Goal: Task Accomplishment & Management: Use online tool/utility

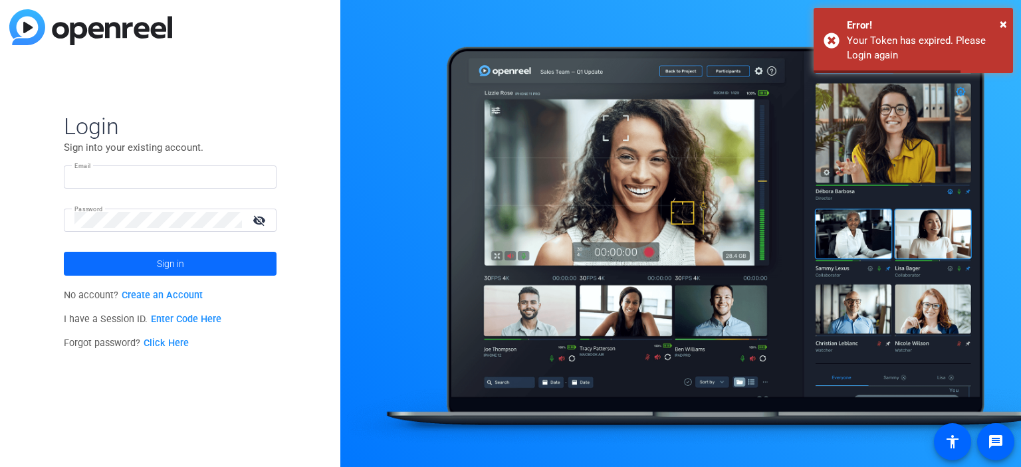
type input "adam.kovalsky@spglobal.com"
click at [180, 269] on span "Sign in" at bounding box center [170, 263] width 27 height 33
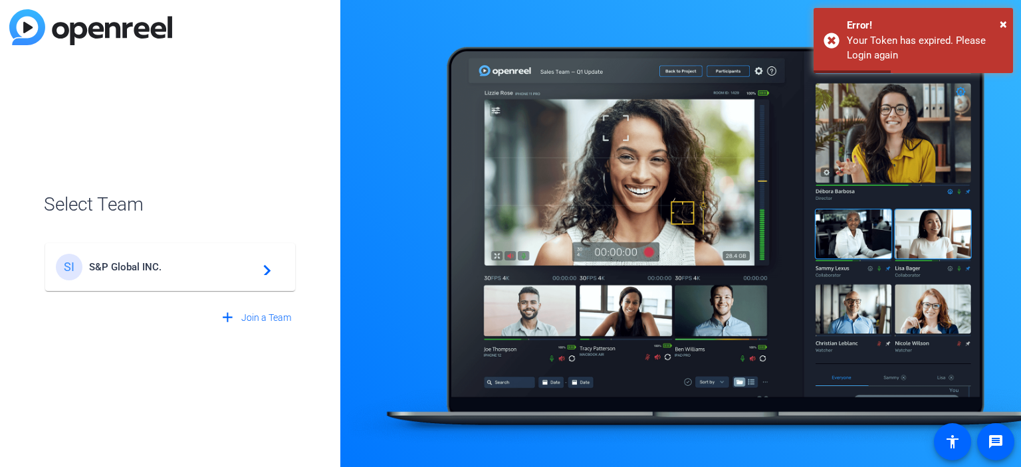
click at [182, 266] on span "S&P Global INC." at bounding box center [172, 267] width 166 height 12
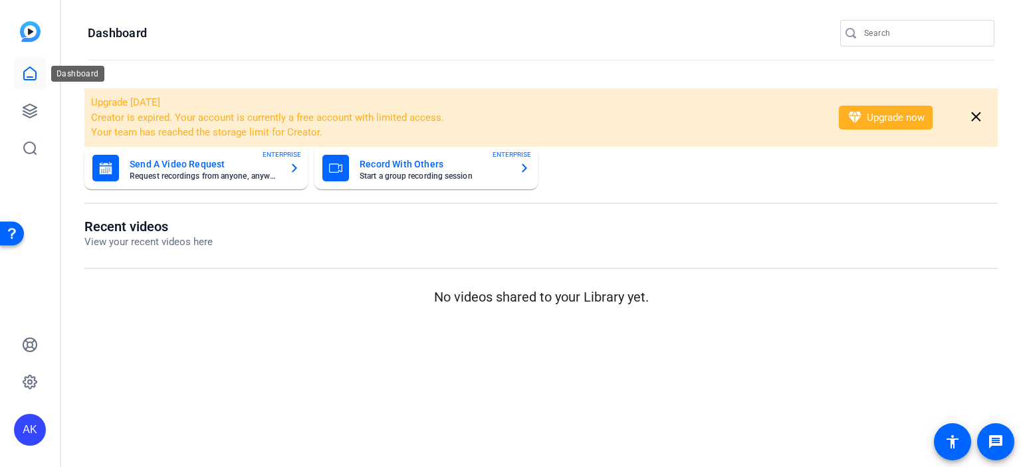
click at [25, 76] on icon at bounding box center [30, 74] width 16 height 16
click at [35, 34] on img at bounding box center [30, 31] width 21 height 21
click at [23, 113] on icon at bounding box center [30, 111] width 16 height 16
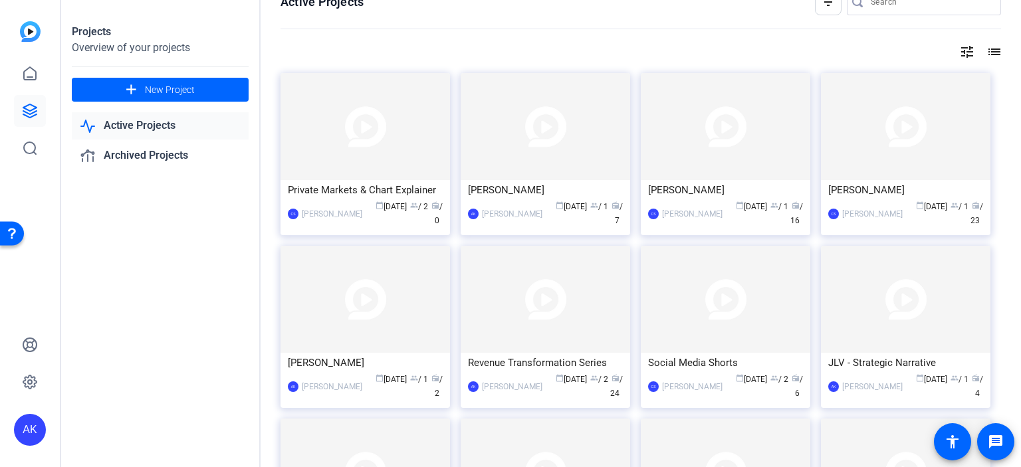
scroll to position [96, 0]
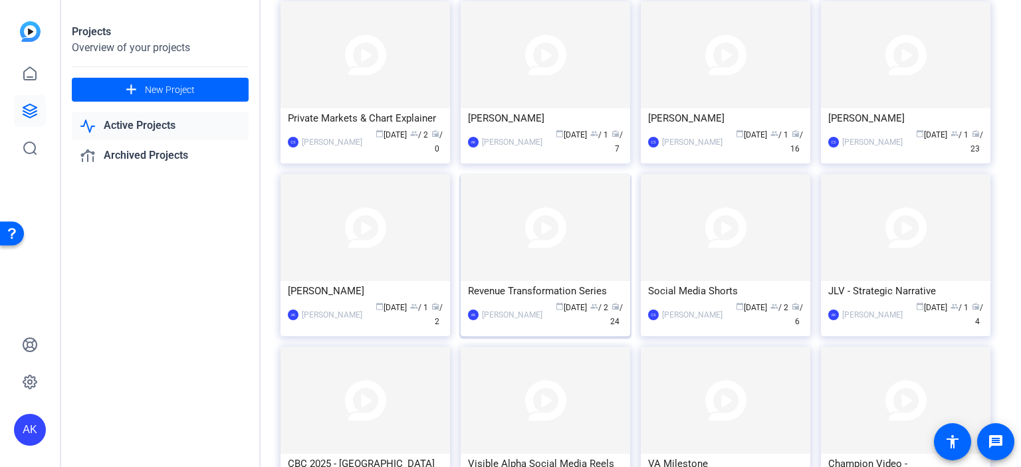
click at [554, 247] on img at bounding box center [544, 227] width 169 height 107
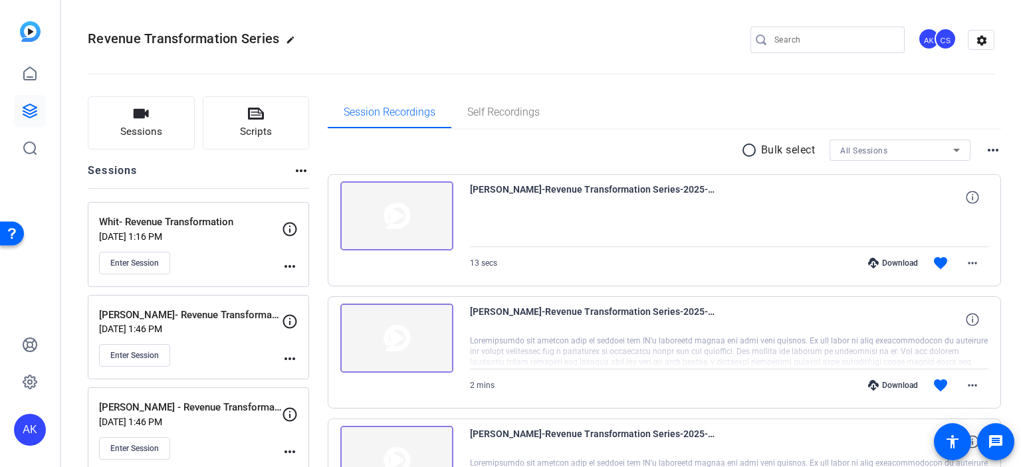
click at [182, 224] on p "Whit- Revenue Transformation" at bounding box center [190, 222] width 183 height 15
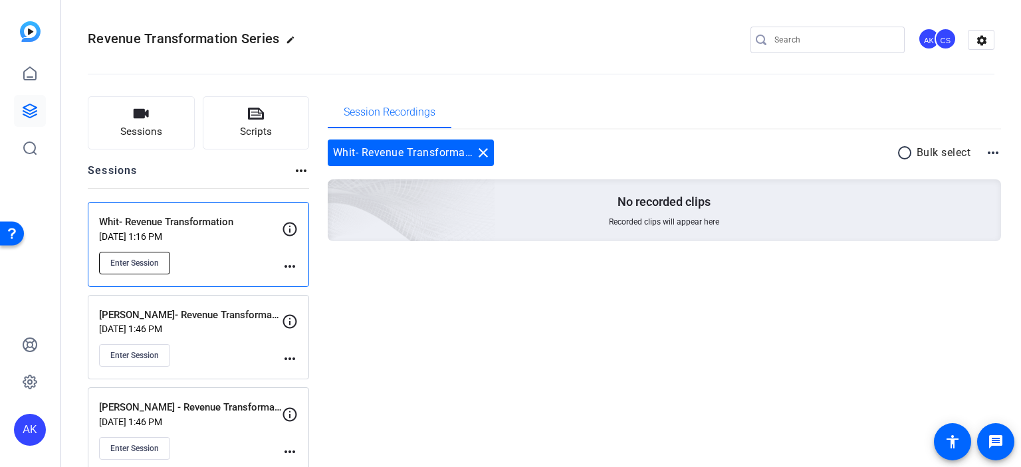
click at [126, 252] on button "Enter Session" at bounding box center [134, 263] width 71 height 23
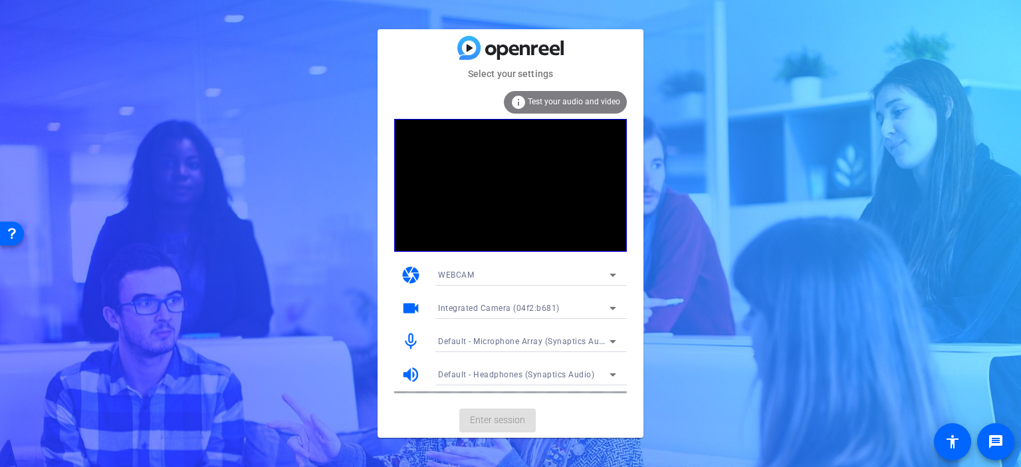
click at [483, 424] on mat-card-actions "Enter session" at bounding box center [510, 420] width 266 height 35
click at [496, 417] on span "Enter session" at bounding box center [497, 420] width 55 height 14
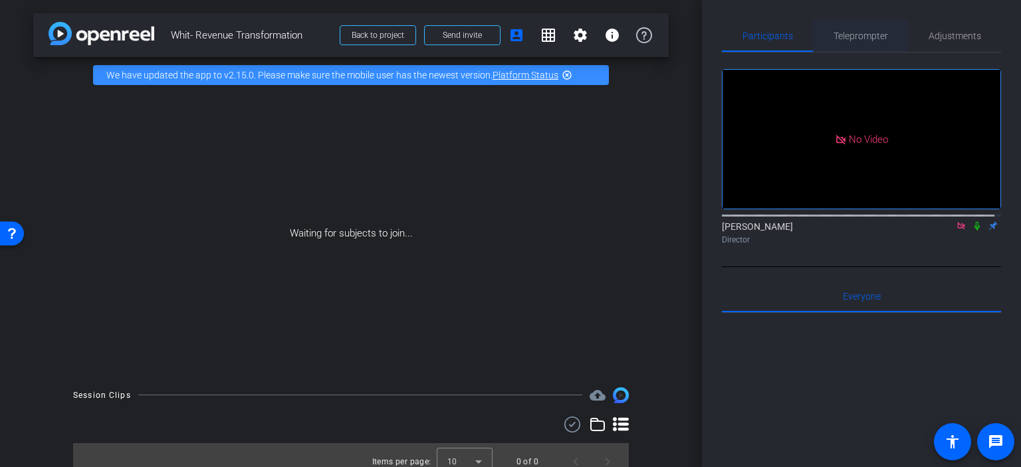
click at [862, 38] on span "Teleprompter" at bounding box center [860, 35] width 54 height 9
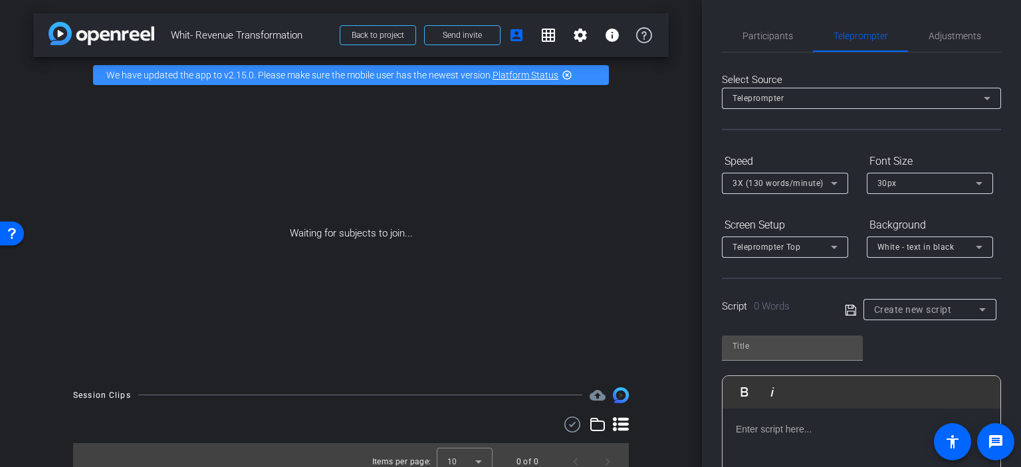
click at [775, 429] on p at bounding box center [861, 429] width 251 height 15
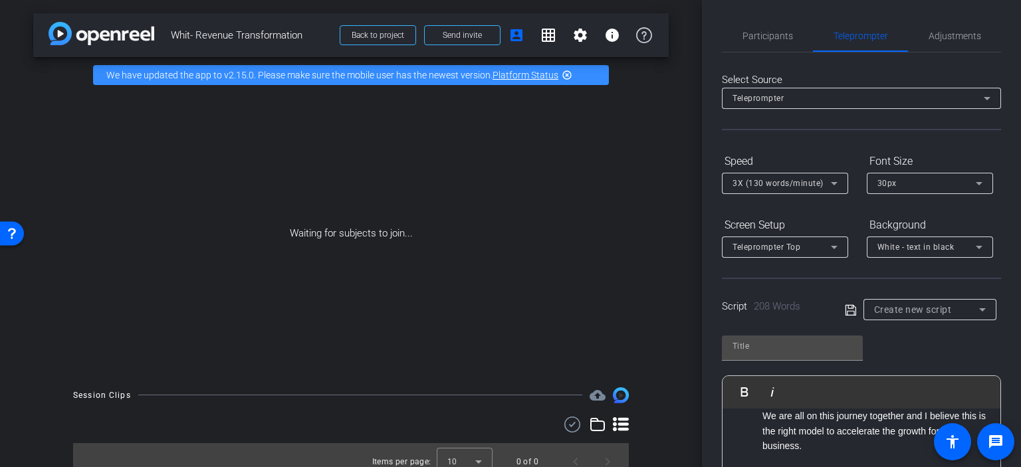
scroll to position [658, 0]
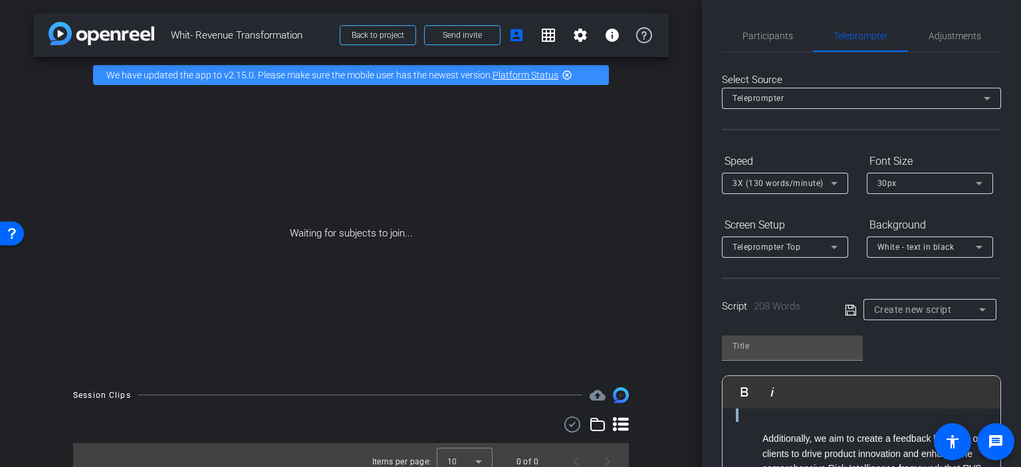
drag, startPoint x: 763, startPoint y: 432, endPoint x: 785, endPoint y: 361, distance: 74.4
click at [785, 361] on div "Play Play from this location Play Selected Play and display the selected text o…" at bounding box center [861, 434] width 279 height 216
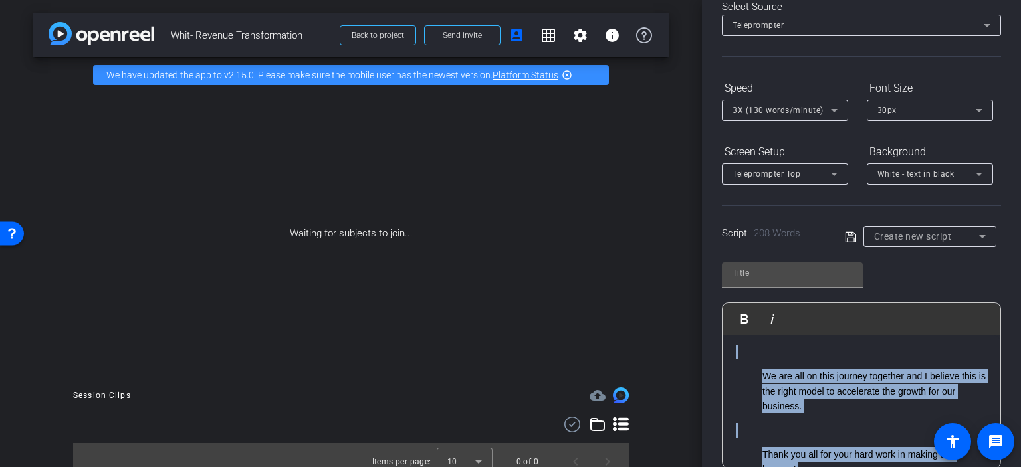
scroll to position [187, 0]
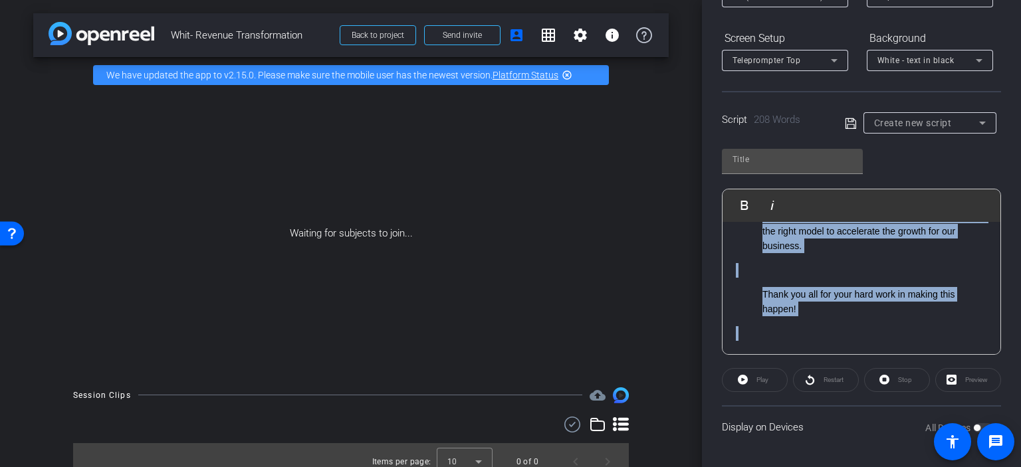
drag, startPoint x: 759, startPoint y: 439, endPoint x: 971, endPoint y: 466, distance: 213.0
click at [969, 466] on div "Participants Teleprompter Adjustments [PERSON_NAME] Director Everyone 0 Mark al…" at bounding box center [861, 233] width 319 height 467
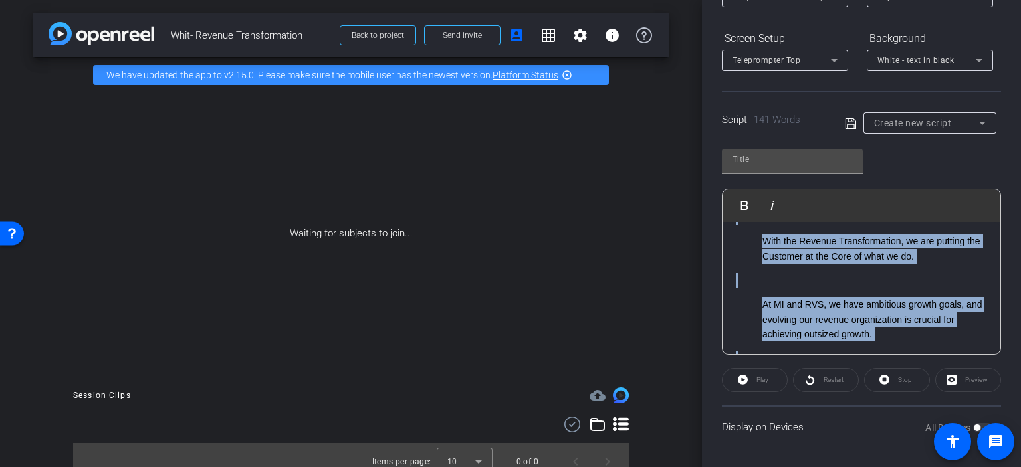
scroll to position [0, 0]
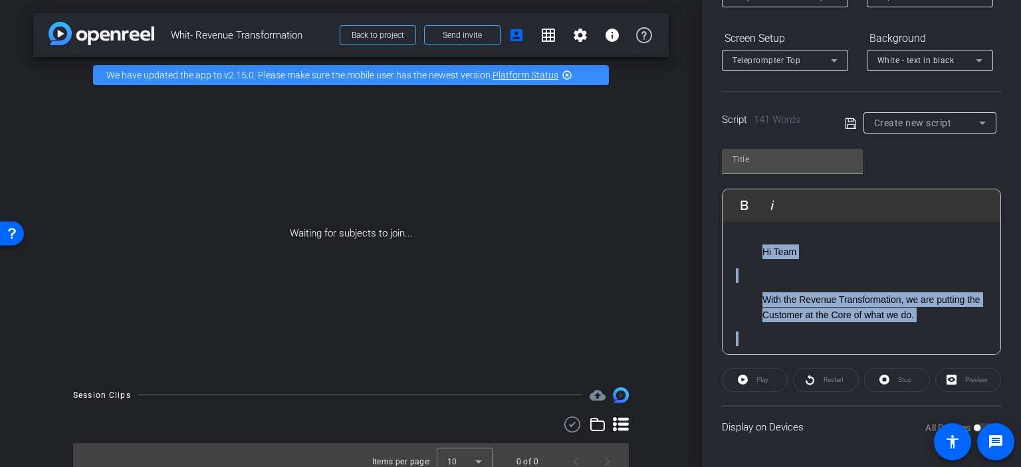
drag, startPoint x: 908, startPoint y: 309, endPoint x: 636, endPoint y: 197, distance: 294.4
click at [636, 197] on div "arrow_back Whit- Revenue Transformation Back to project Send invite account_box…" at bounding box center [510, 233] width 1021 height 467
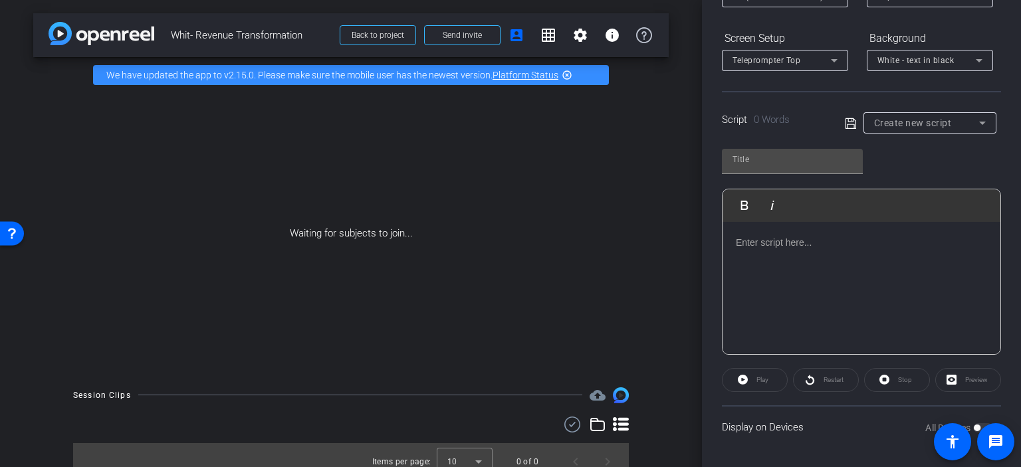
scroll to position [773, 0]
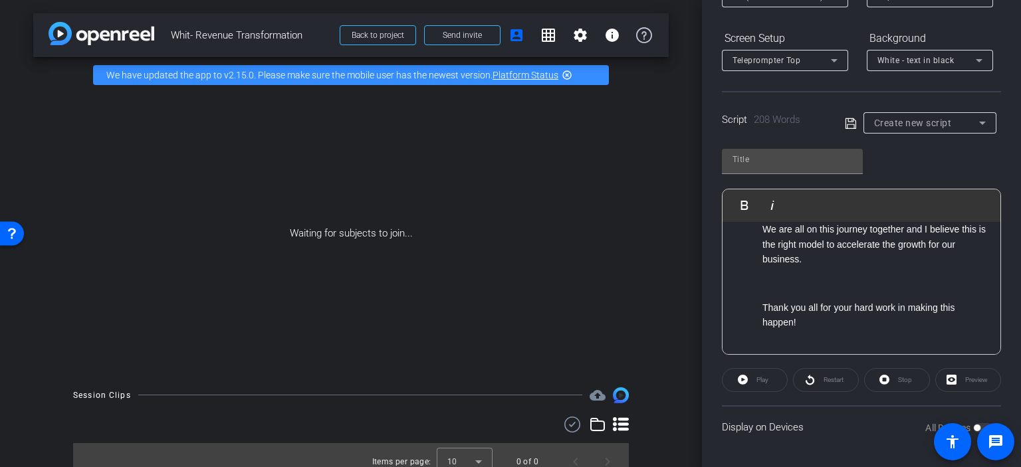
drag, startPoint x: 986, startPoint y: 266, endPoint x: 988, endPoint y: 251, distance: 15.4
click at [989, 251] on div "Hi Team With the Revenue Transformation, we are putting the Customer at the Cor…" at bounding box center [861, 288] width 278 height 133
click at [818, 302] on li "Thank you all for your hard work in making this happen!" at bounding box center [874, 315] width 225 height 30
click at [818, 287] on p at bounding box center [861, 283] width 251 height 15
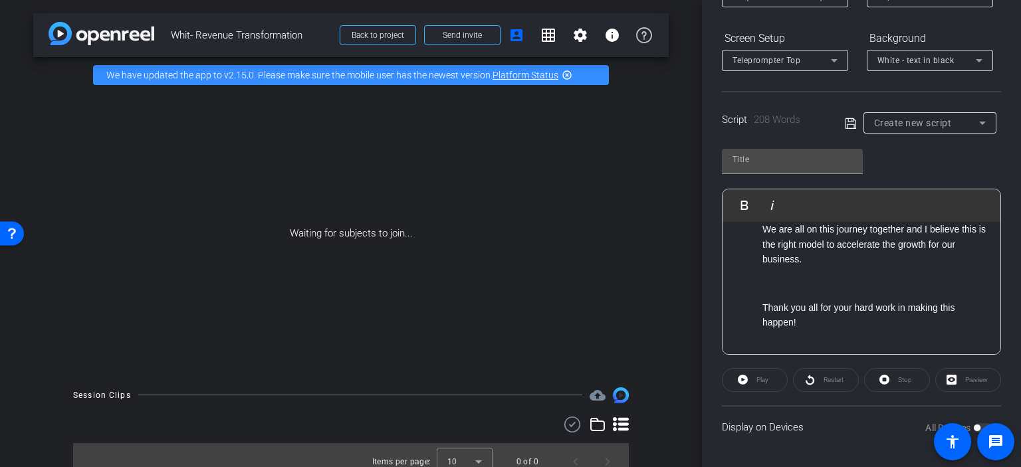
click at [758, 308] on ul "Thank you all for your hard work in making this happen!" at bounding box center [861, 315] width 251 height 30
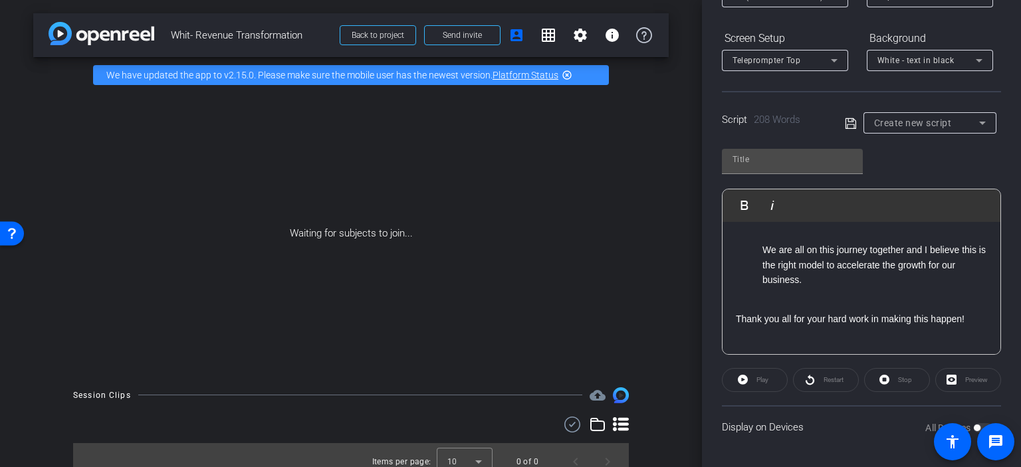
scroll to position [753, 0]
click at [759, 254] on ul "We are all on this journey together and I believe this is the right model to ac…" at bounding box center [861, 265] width 251 height 45
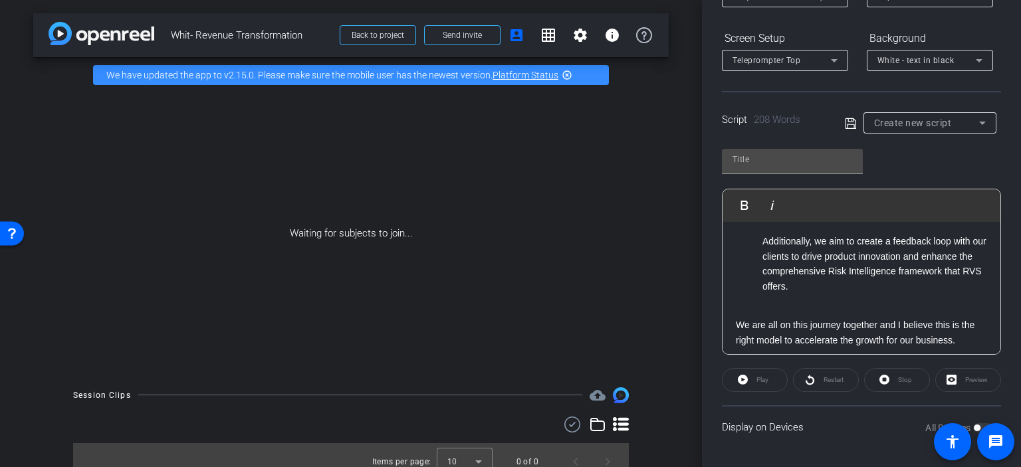
scroll to position [666, 0]
click at [760, 243] on ul "Additionally, we aim to create a feedback loop with our clients to drive produc…" at bounding box center [861, 267] width 251 height 60
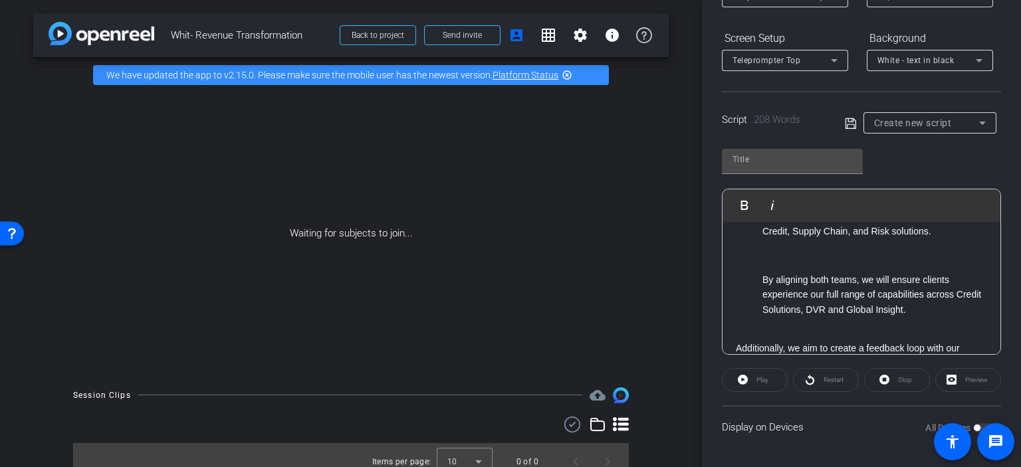
scroll to position [540, 0]
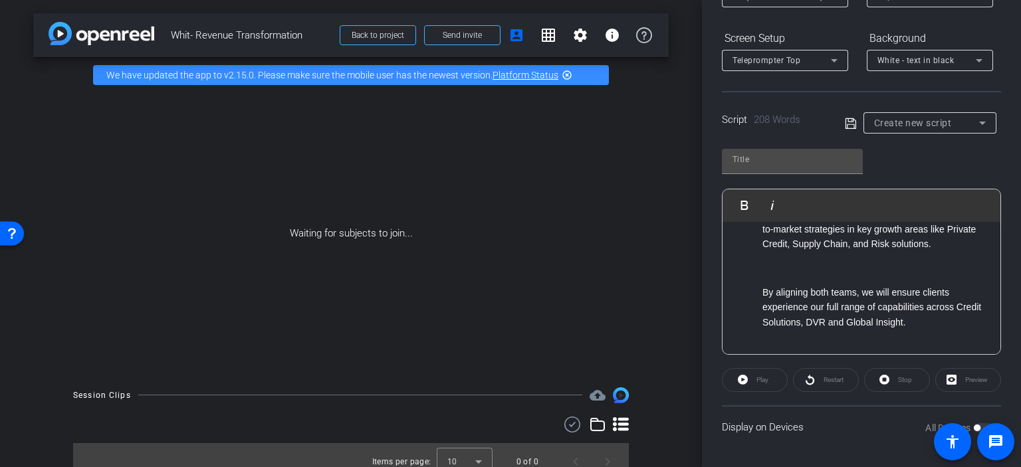
click at [760, 290] on ul "By aligning both teams, we will ensure clients experience our full range of cap…" at bounding box center [861, 307] width 251 height 45
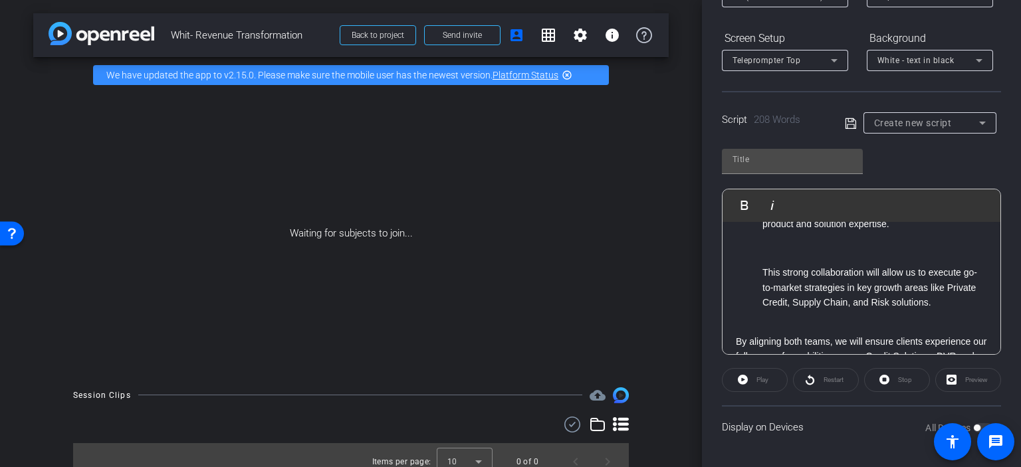
scroll to position [477, 0]
click at [759, 274] on ul "This strong collaboration will allow us to execute go-to-market strategies in k…" at bounding box center [861, 291] width 251 height 45
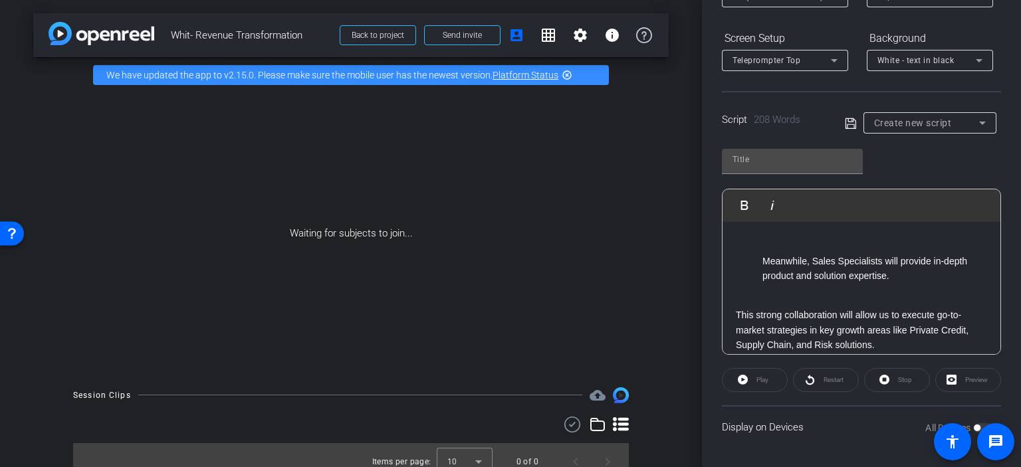
scroll to position [427, 0]
click at [762, 262] on li "Meanwhile, Sales Specialists will provide in-depth product and solution experti…" at bounding box center [874, 271] width 225 height 30
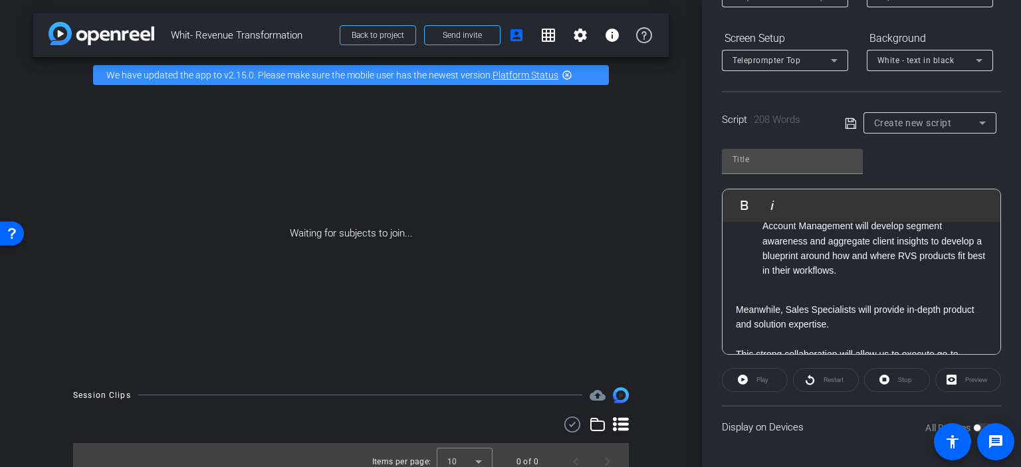
scroll to position [350, 0]
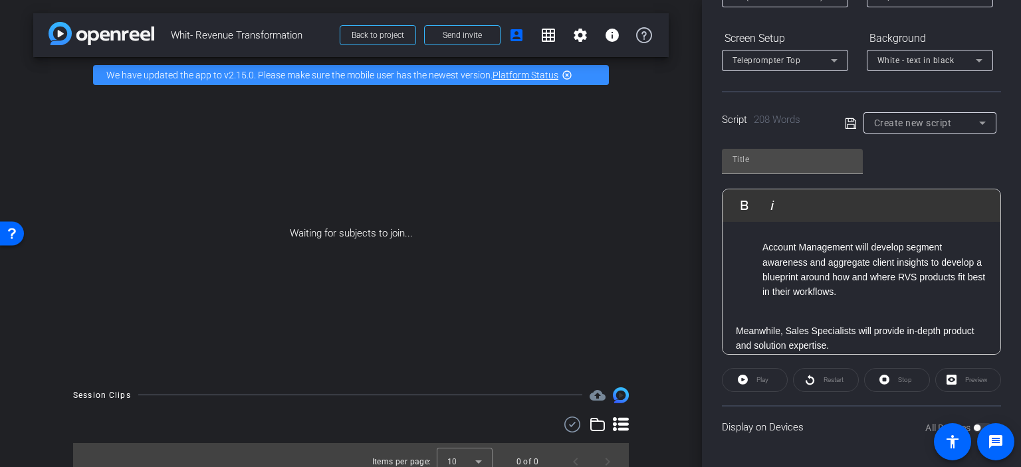
click at [763, 243] on li "Account Management will develop segment awareness and aggregate client insights…" at bounding box center [874, 270] width 225 height 60
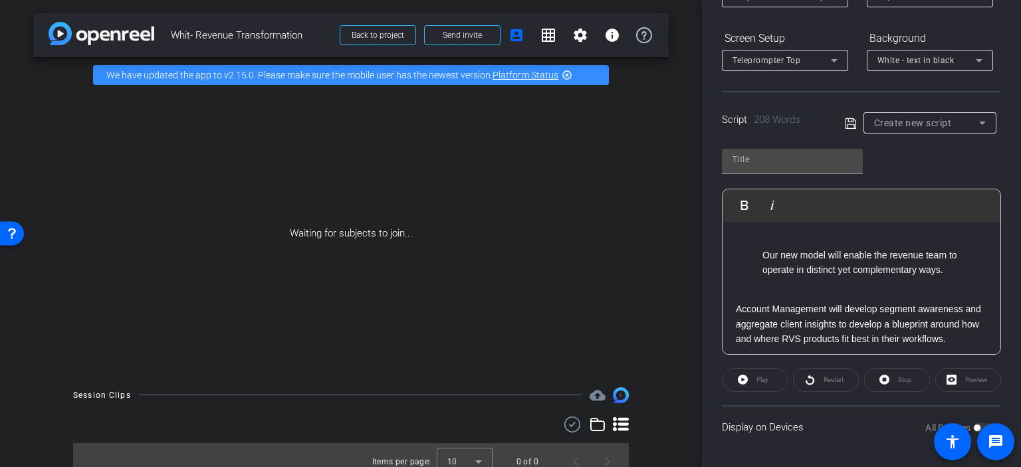
scroll to position [270, 0]
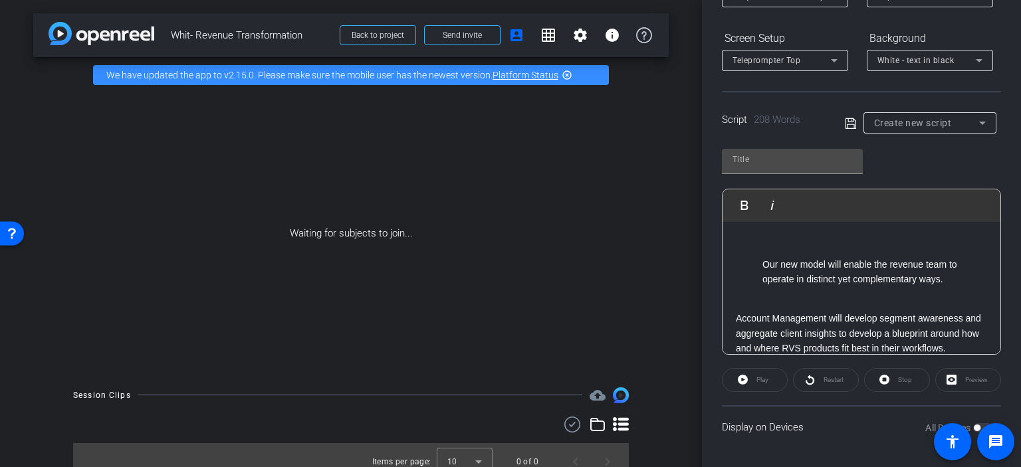
click at [765, 265] on li "Our new model will enable the revenue team to operate in distinct yet complemen…" at bounding box center [874, 272] width 225 height 30
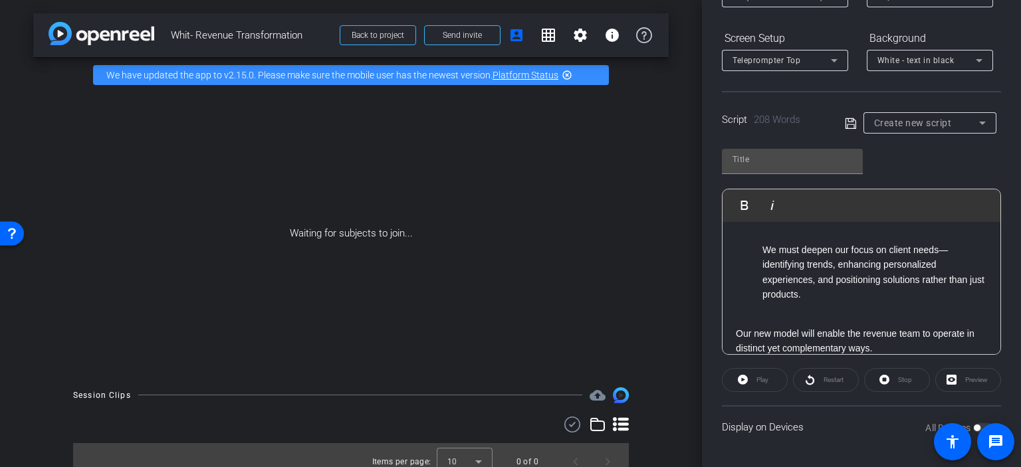
scroll to position [180, 0]
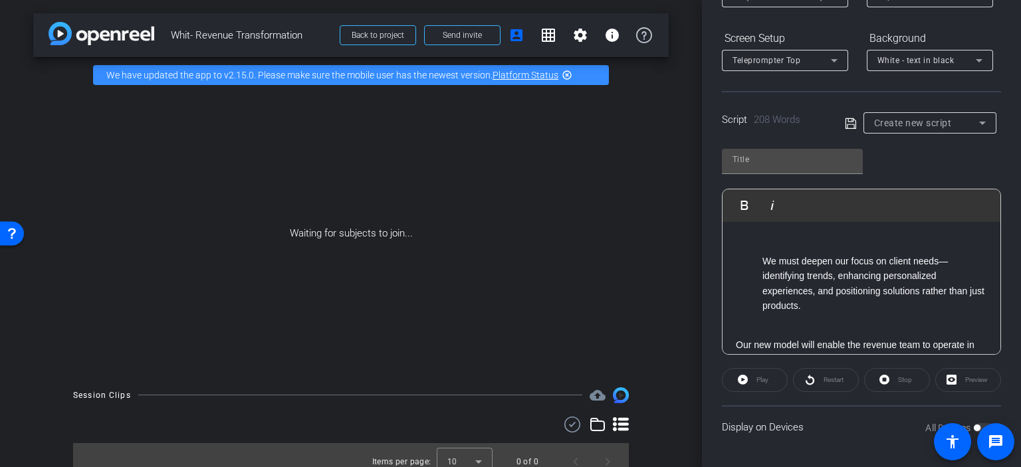
click at [754, 258] on ul "We must deepen our focus on client needs—identifying trends, enhancing personal…" at bounding box center [861, 284] width 251 height 60
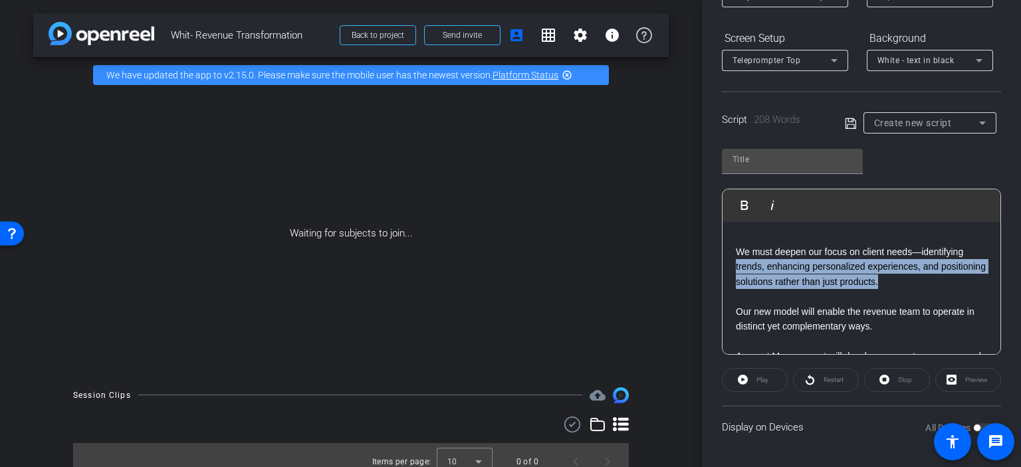
drag, startPoint x: 986, startPoint y: 276, endPoint x: 989, endPoint y: 256, distance: 20.2
click at [989, 256] on div "Hi Team With the Revenue Transformation, we are putting the Customer at the Cor…" at bounding box center [861, 288] width 278 height 133
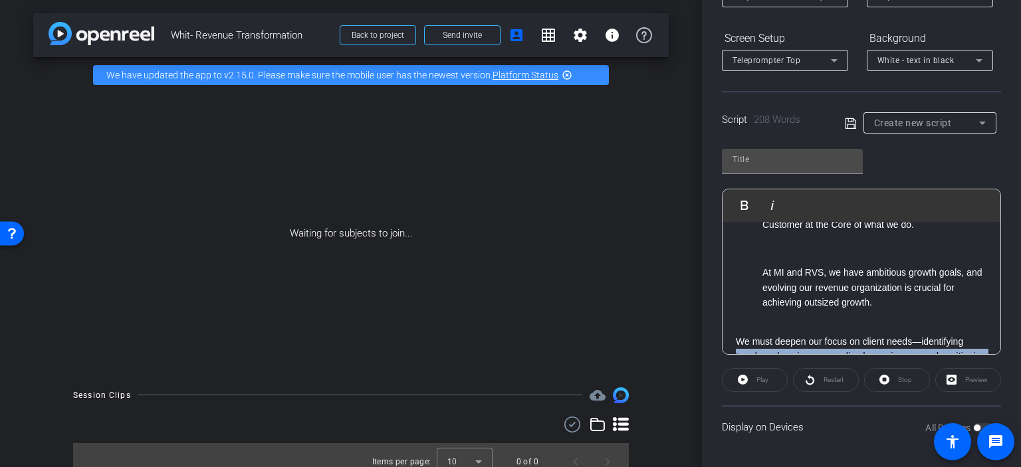
scroll to position [89, 0]
click at [763, 269] on li "At MI and RVS, we have ambitious growth goals, and evolving our revenue organiz…" at bounding box center [874, 288] width 225 height 45
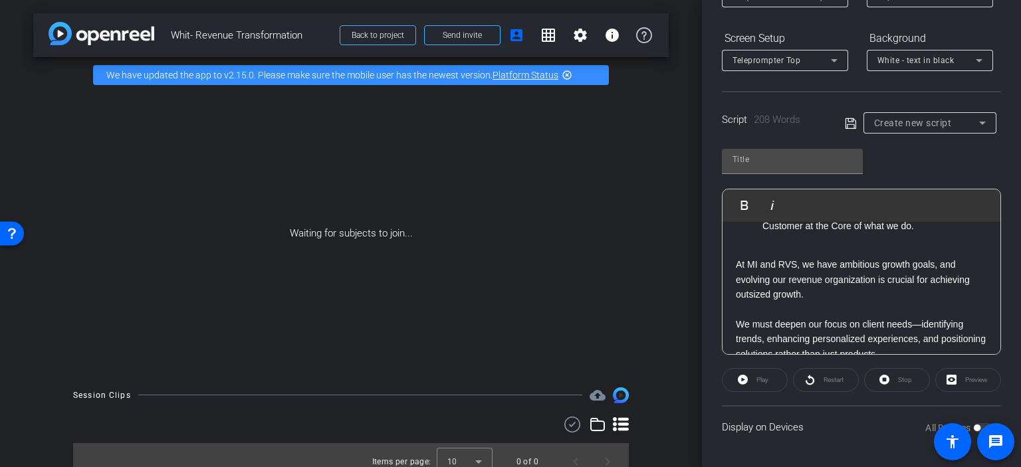
click at [761, 233] on ul "With the Revenue Transformation, we are putting the Customer at the Core of wha…" at bounding box center [861, 218] width 251 height 30
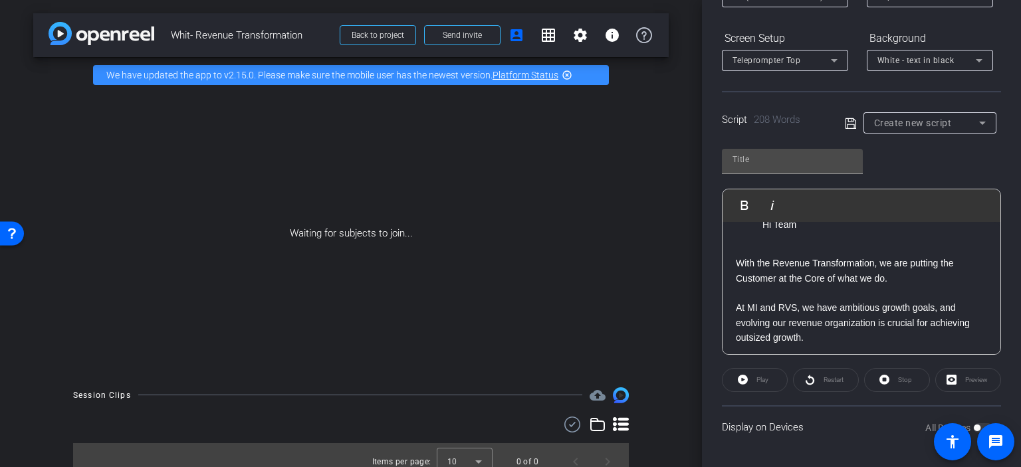
scroll to position [0, 0]
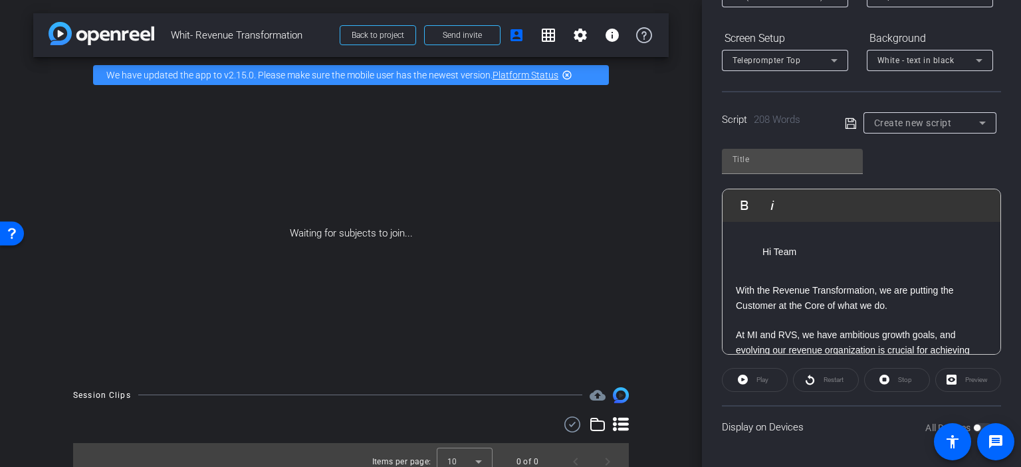
click at [759, 255] on ul "Hi Team" at bounding box center [861, 252] width 251 height 15
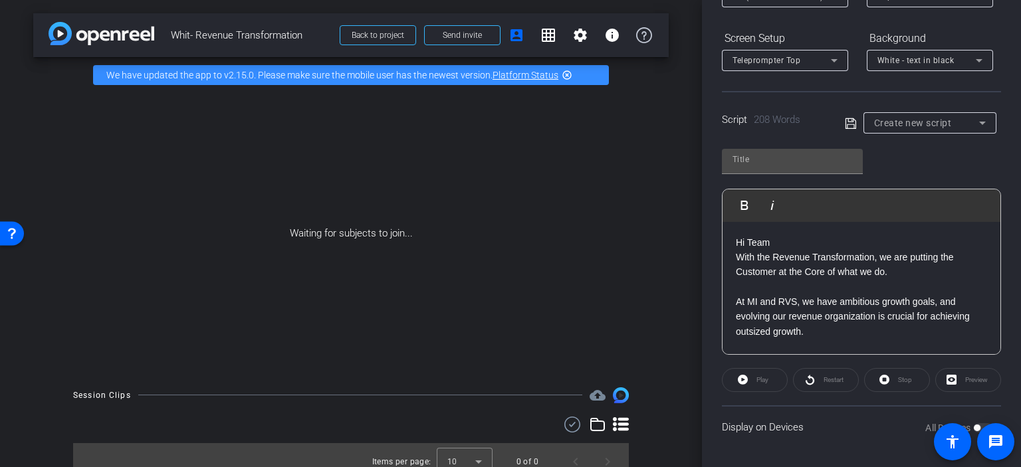
click at [777, 241] on p "Hi Team" at bounding box center [861, 242] width 251 height 15
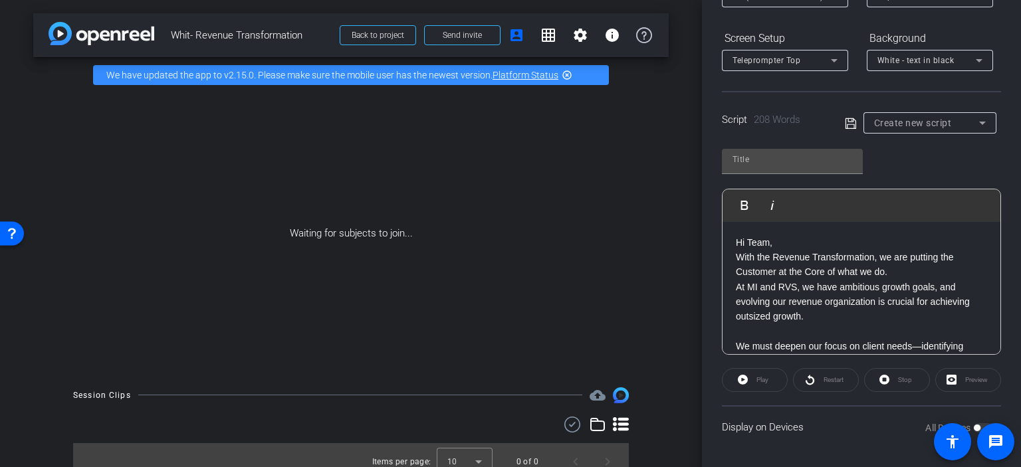
click at [737, 342] on p "We must deepen our focus on client needs—identifying trends, enhancing personal…" at bounding box center [861, 361] width 251 height 45
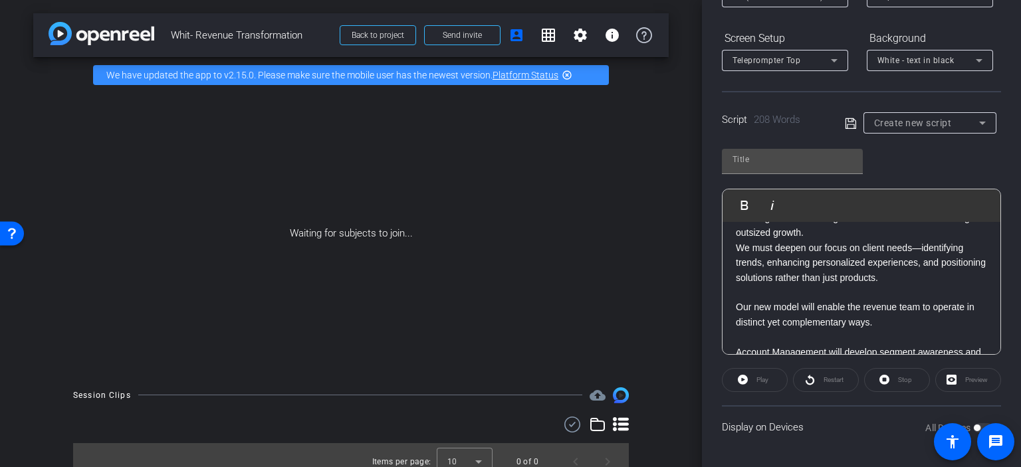
scroll to position [94, 0]
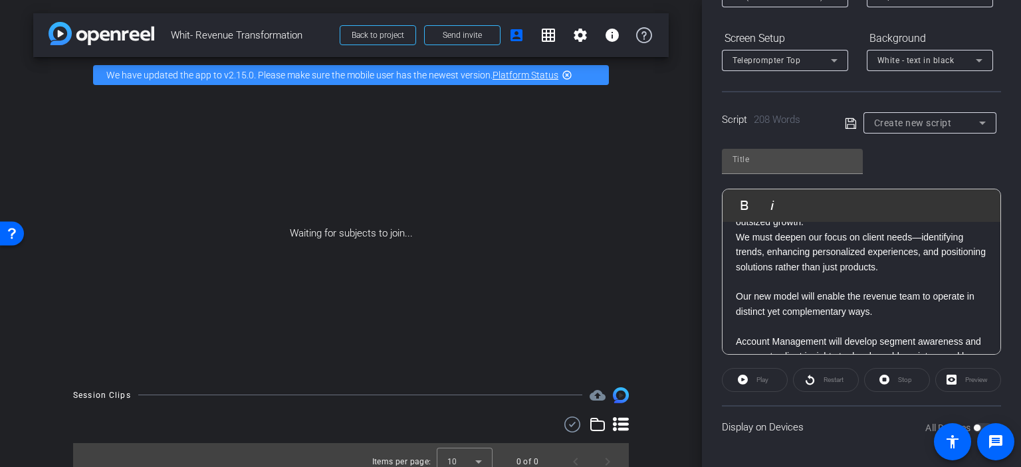
click at [734, 297] on div "Hi Team, With the Revenue Transformation, we are putting the Customer at the Co…" at bounding box center [861, 416] width 278 height 577
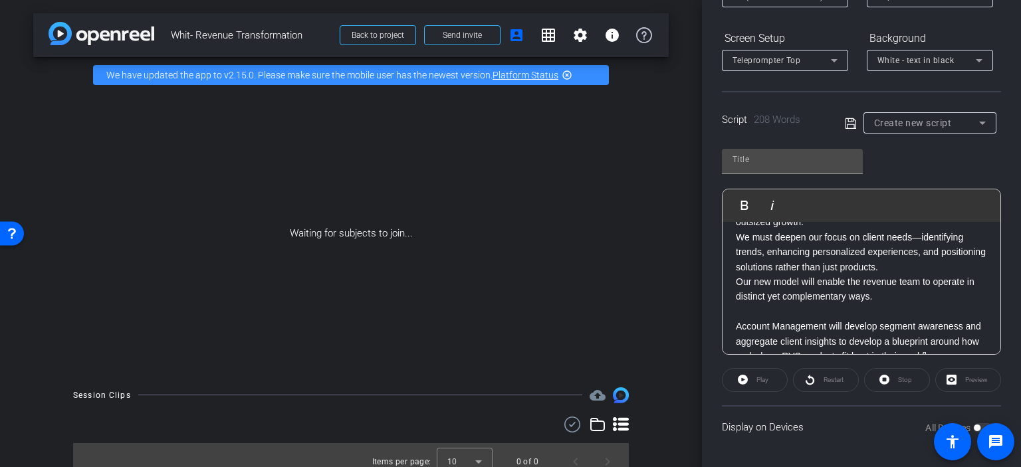
click at [732, 325] on div "Hi Team, With the Revenue Transformation, we are putting the Customer at the Co…" at bounding box center [861, 409] width 278 height 562
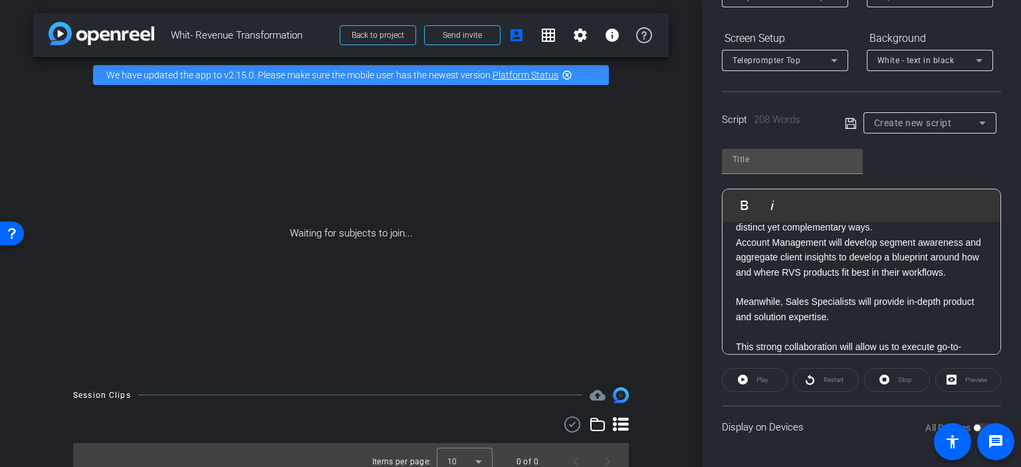
scroll to position [170, 0]
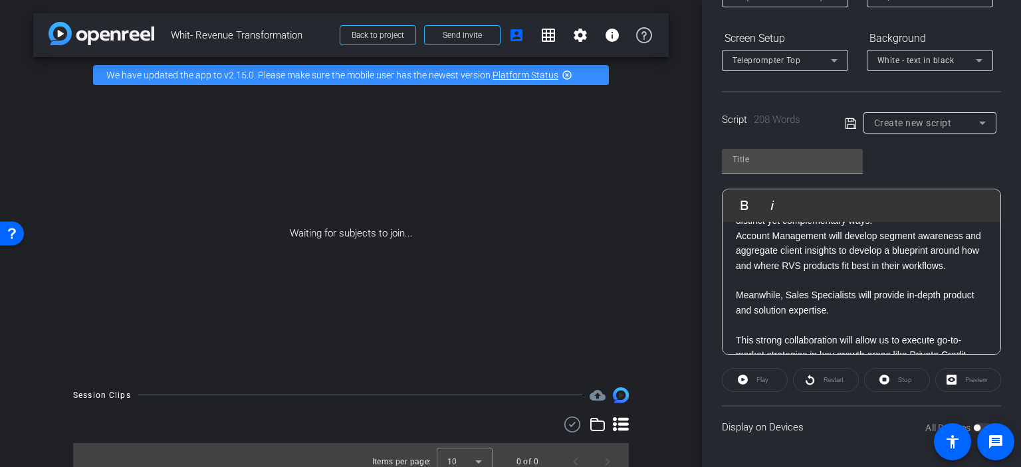
click at [736, 313] on p "Meanwhile, Sales Specialists will provide in-depth product and solution experti…" at bounding box center [861, 303] width 251 height 30
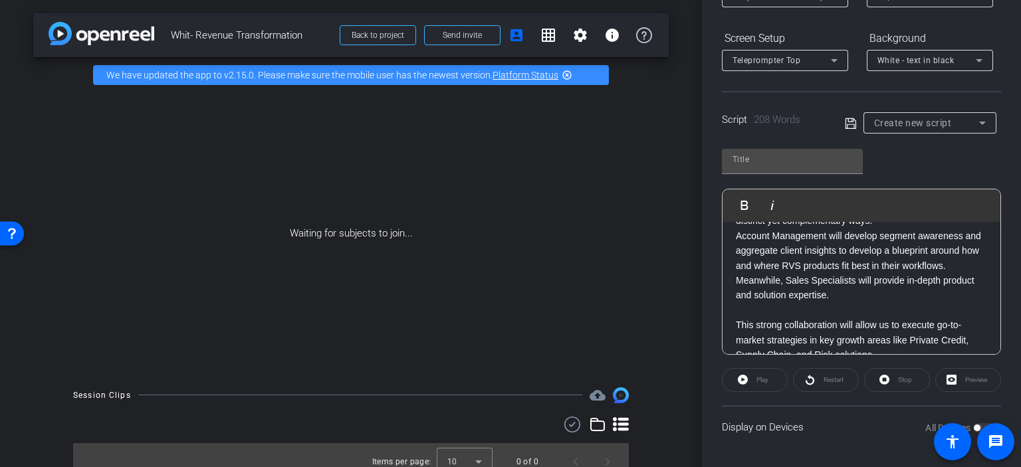
click at [734, 343] on div "Hi Team, With the Revenue Transformation, we are putting the Customer at the Co…" at bounding box center [861, 318] width 278 height 532
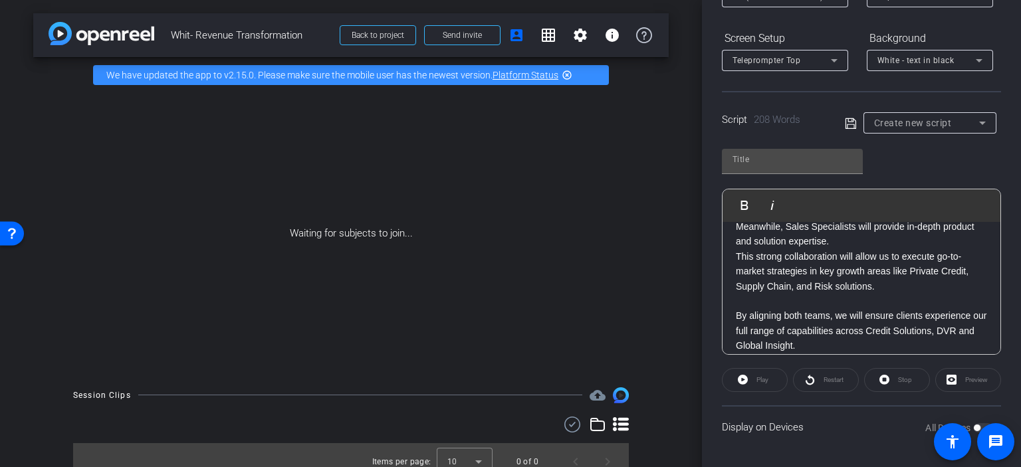
scroll to position [237, 0]
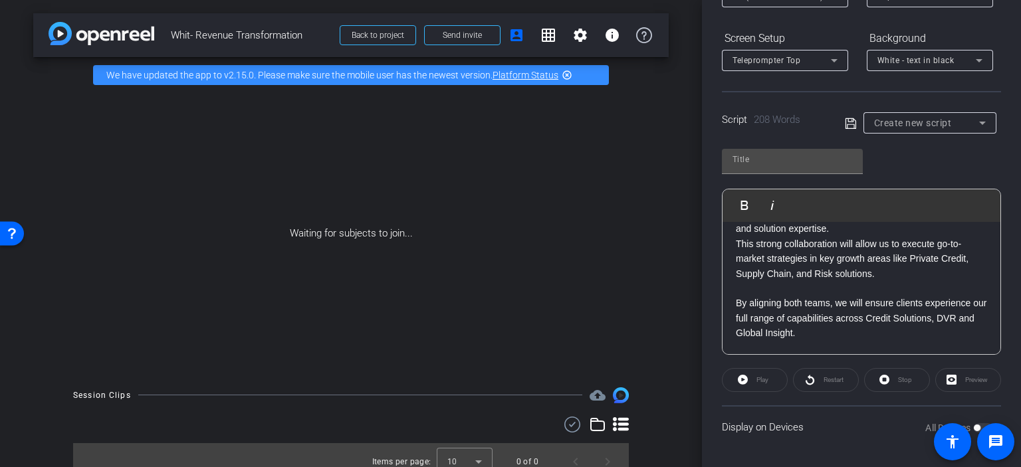
click at [735, 313] on div "Hi Team, With the Revenue Transformation, we are putting the Customer at the Co…" at bounding box center [861, 244] width 278 height 518
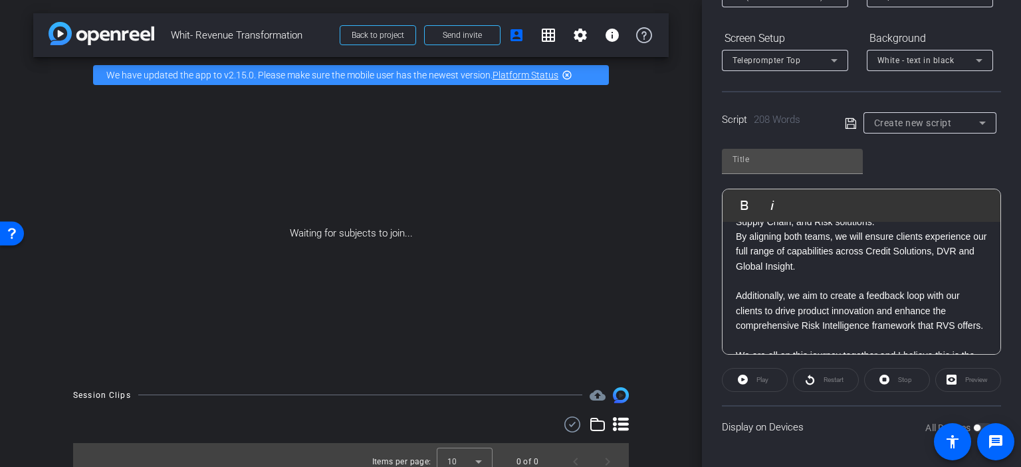
scroll to position [300, 0]
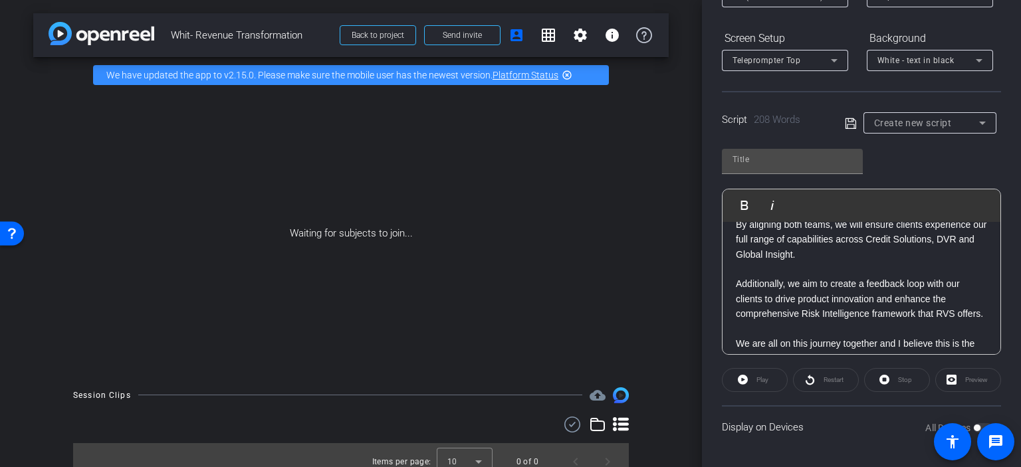
click at [735, 301] on div "Hi Team, With the Revenue Transformation, we are putting the Customer at the Co…" at bounding box center [861, 173] width 278 height 503
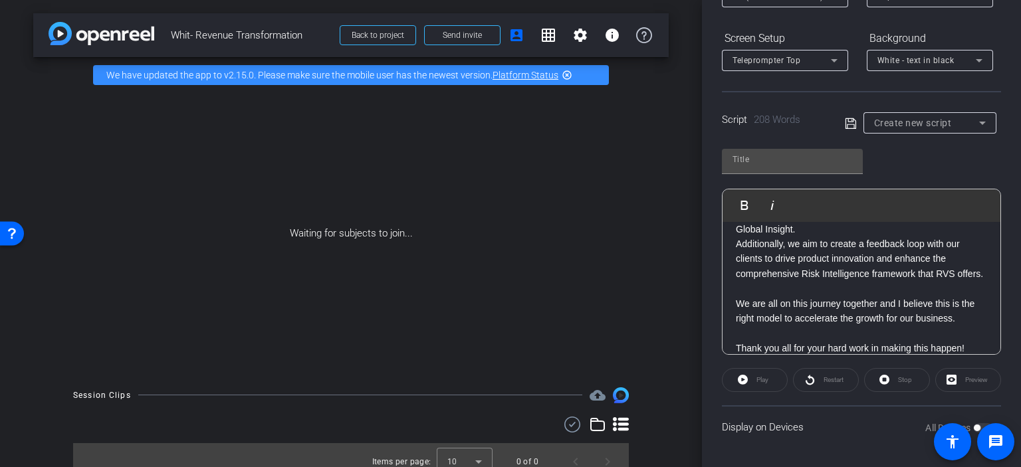
scroll to position [344, 0]
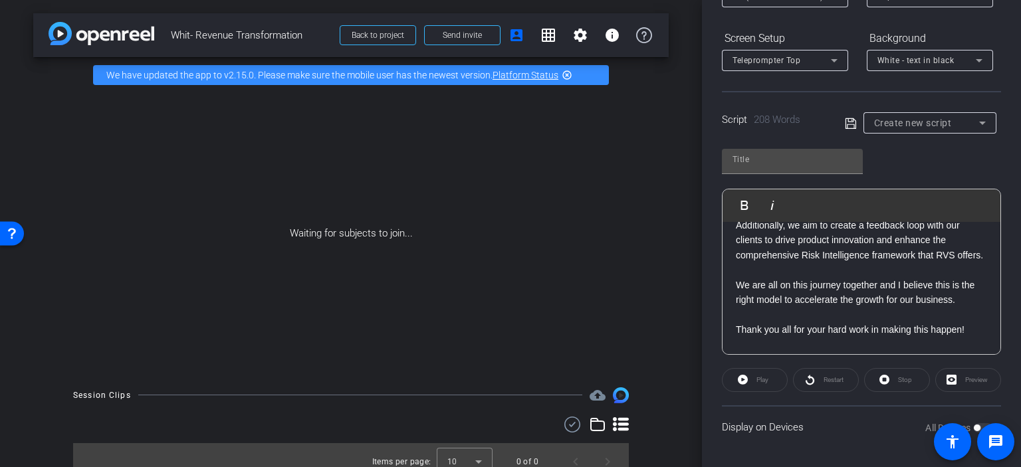
click at [736, 308] on p "We are all on this journey together and I believe this is the right model to ac…" at bounding box center [861, 293] width 251 height 30
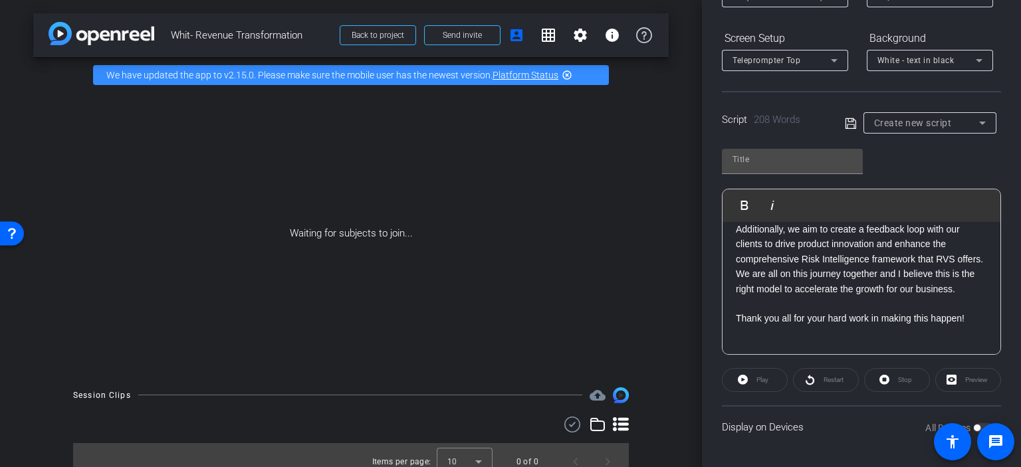
click at [734, 350] on div "Hi Team, With the Revenue Transformation, we are putting the Customer at the Co…" at bounding box center [861, 118] width 278 height 473
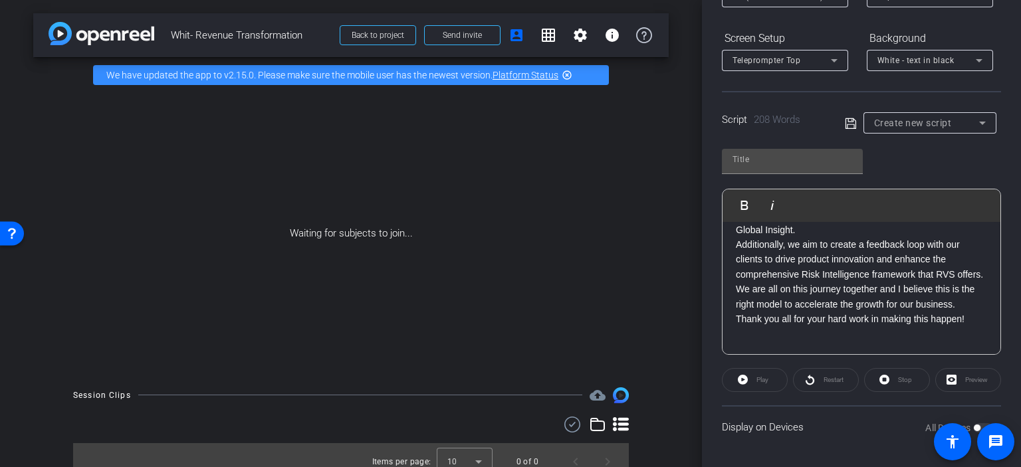
click at [851, 123] on icon at bounding box center [851, 124] width 12 height 16
click at [816, 153] on input "text" at bounding box center [792, 160] width 120 height 16
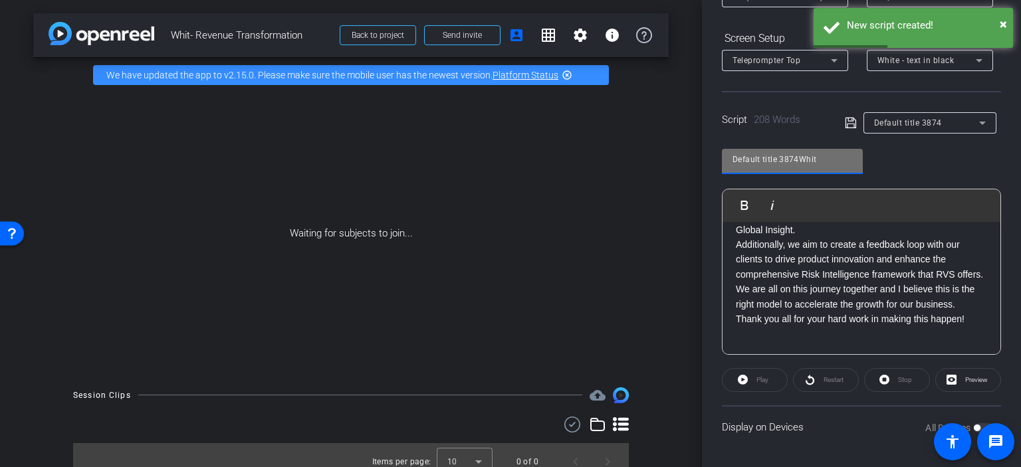
drag, startPoint x: 816, startPoint y: 157, endPoint x: 689, endPoint y: 161, distance: 127.0
click at [689, 161] on div "arrow_back Whit- Revenue Transformation Back to project Send invite account_box…" at bounding box center [510, 233] width 1021 height 467
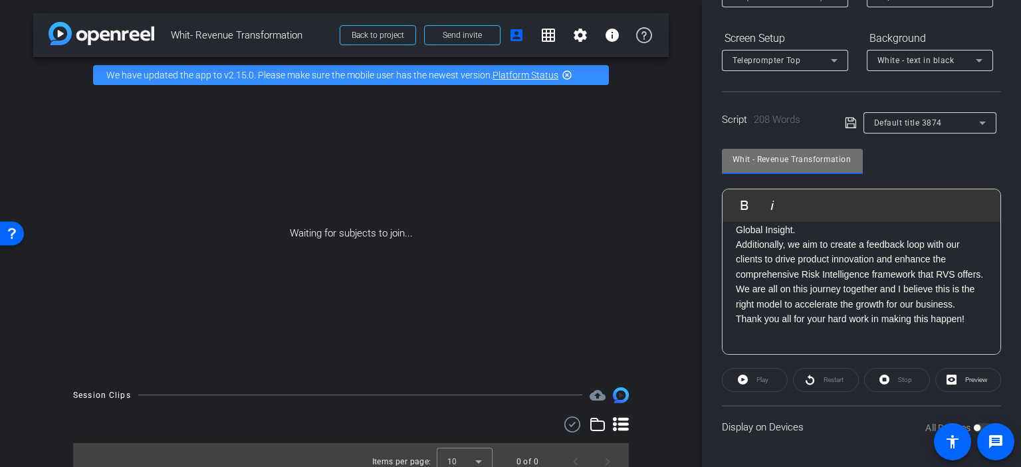
type input "Whit - Revenue Transformation"
click at [848, 123] on icon at bounding box center [851, 123] width 12 height 16
